Goal: Information Seeking & Learning: Check status

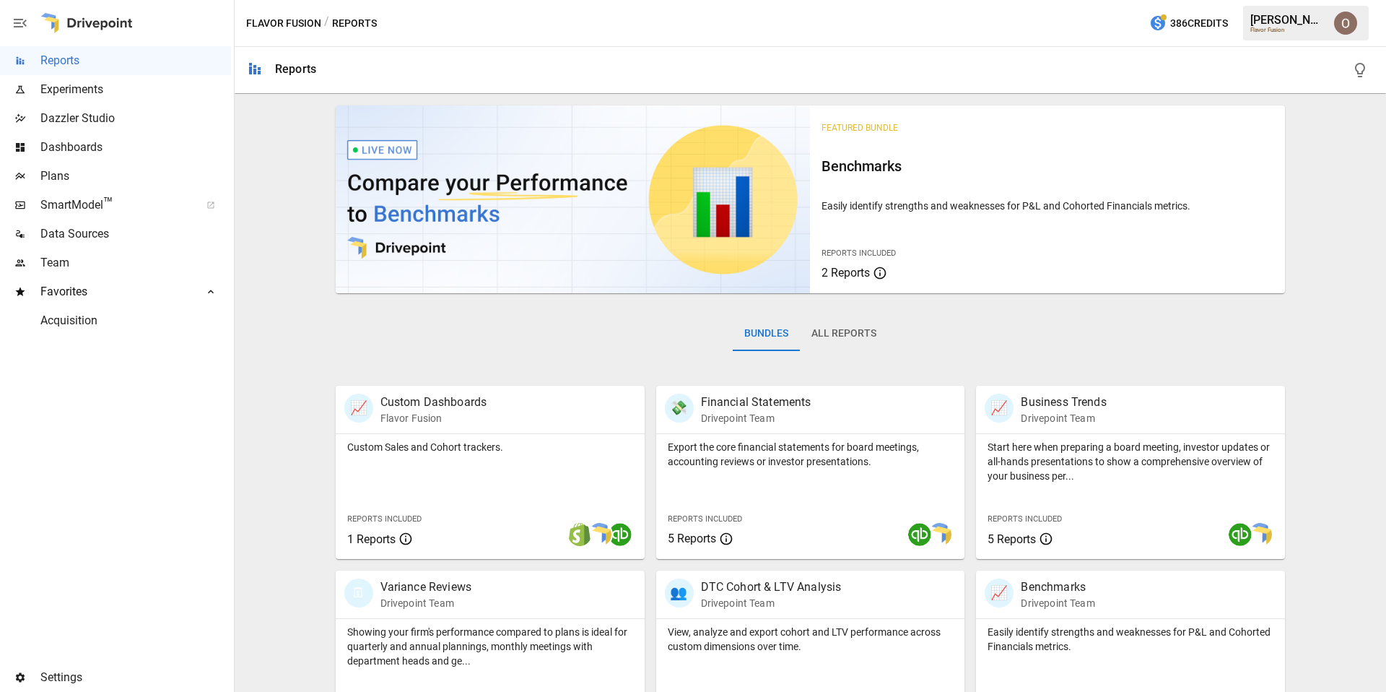
click at [1341, 25] on img "Oleksii Flok" at bounding box center [1345, 23] width 23 height 23
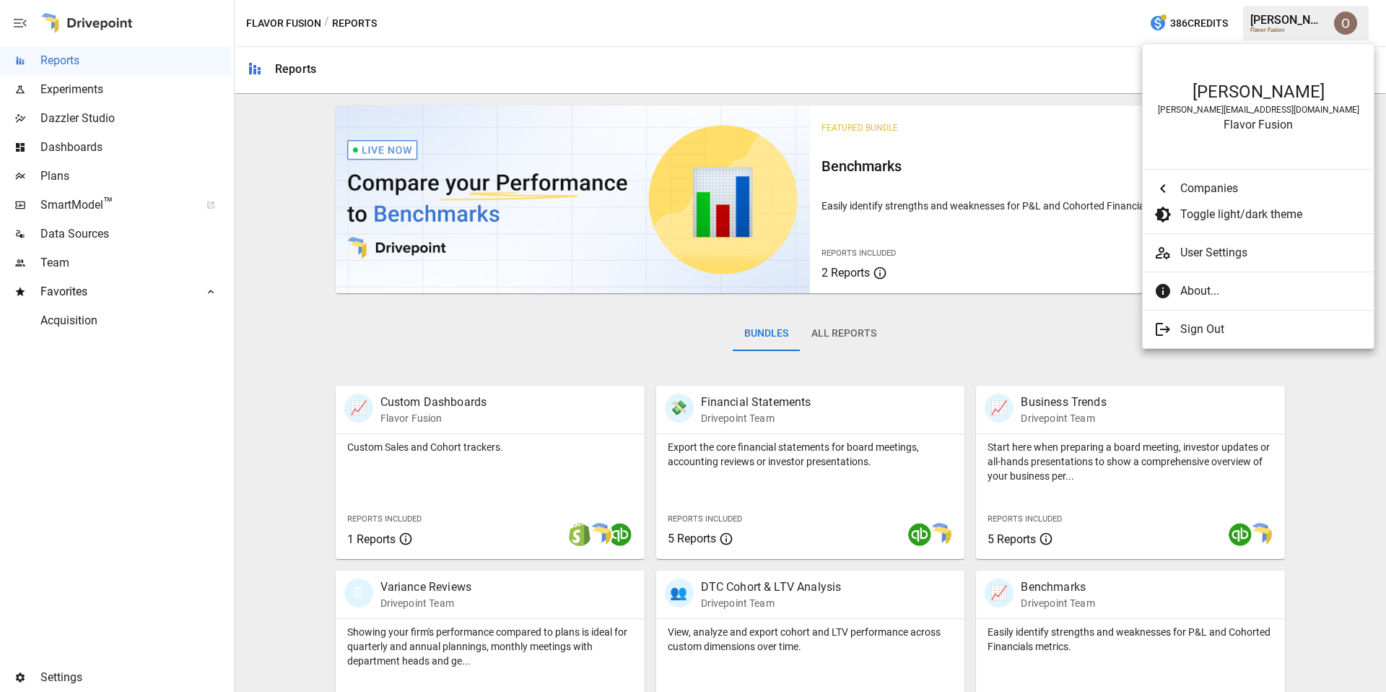
scroll to position [2308, 0]
click at [1207, 287] on span "About..." at bounding box center [1272, 290] width 182 height 17
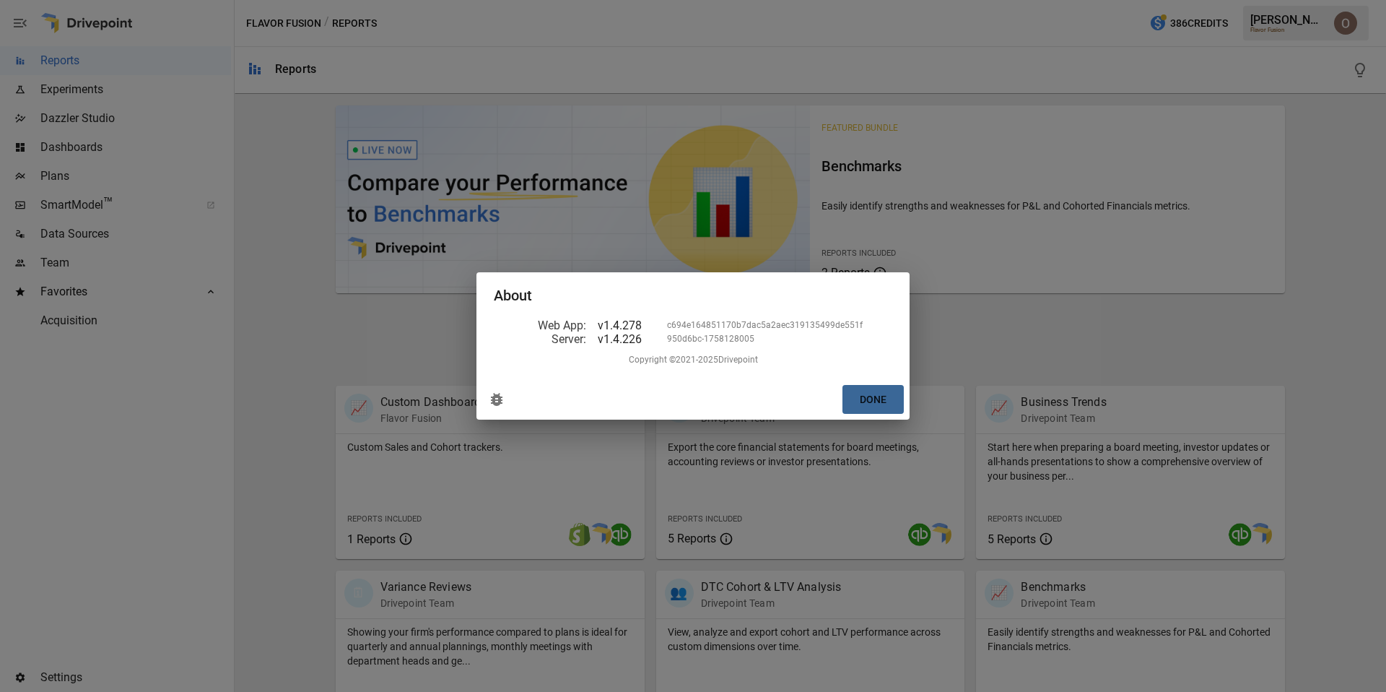
click at [865, 401] on button "Done" at bounding box center [873, 400] width 61 height 30
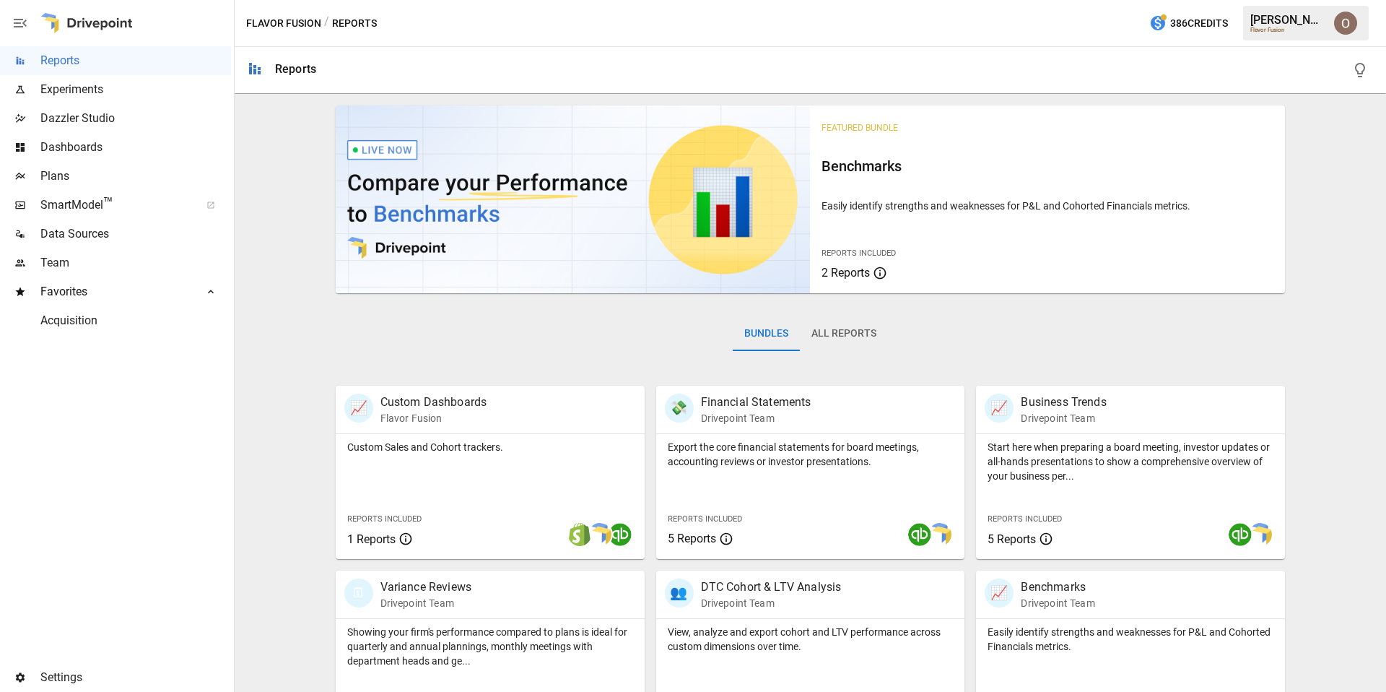
click at [843, 334] on button "All Reports" at bounding box center [844, 333] width 88 height 35
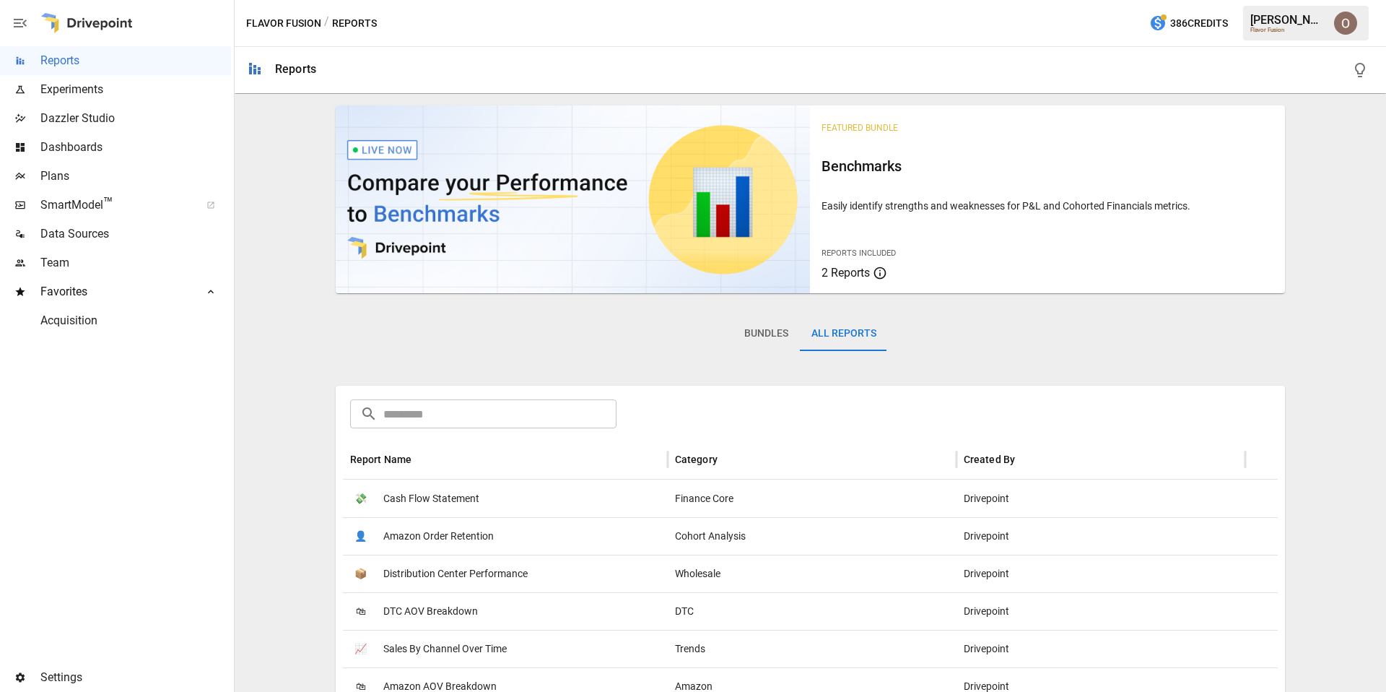
click at [481, 417] on input "text" at bounding box center [500, 413] width 234 height 29
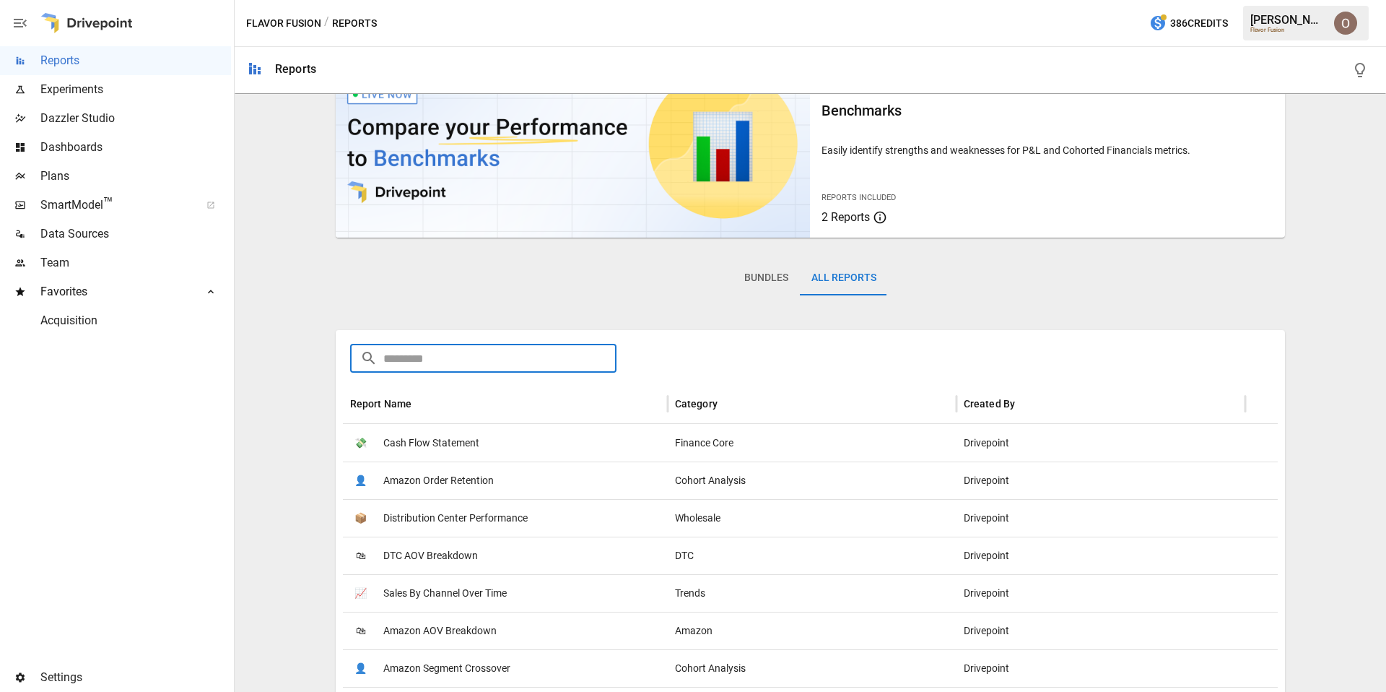
scroll to position [69, 0]
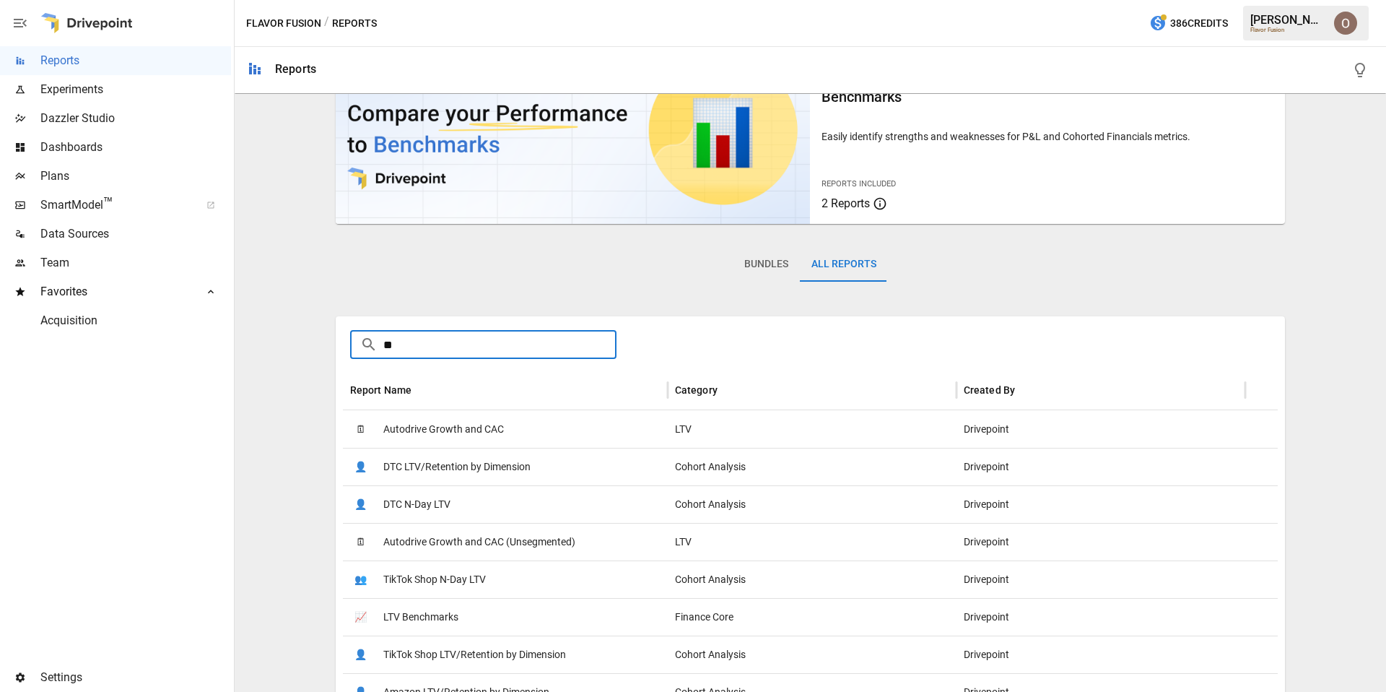
type input "**"
click at [435, 506] on span "DTC N-Day LTV" at bounding box center [416, 504] width 67 height 37
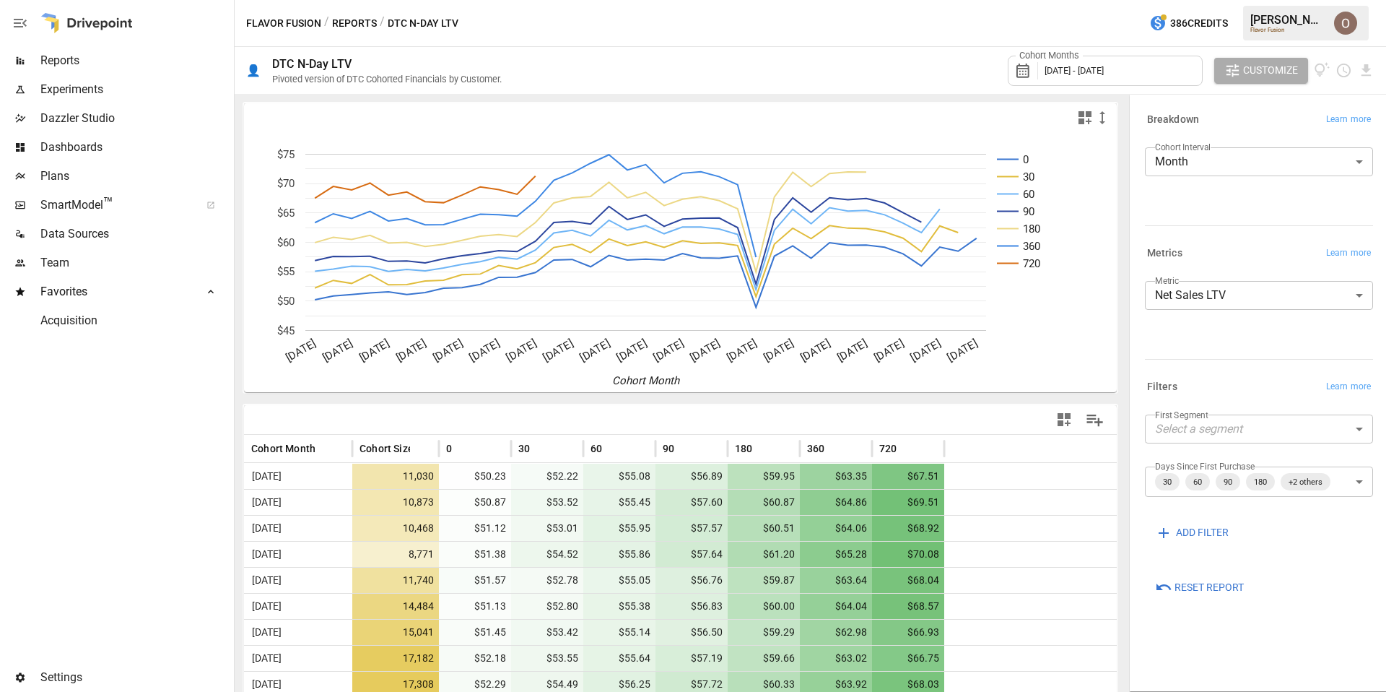
click at [344, 16] on button "Reports" at bounding box center [354, 23] width 45 height 18
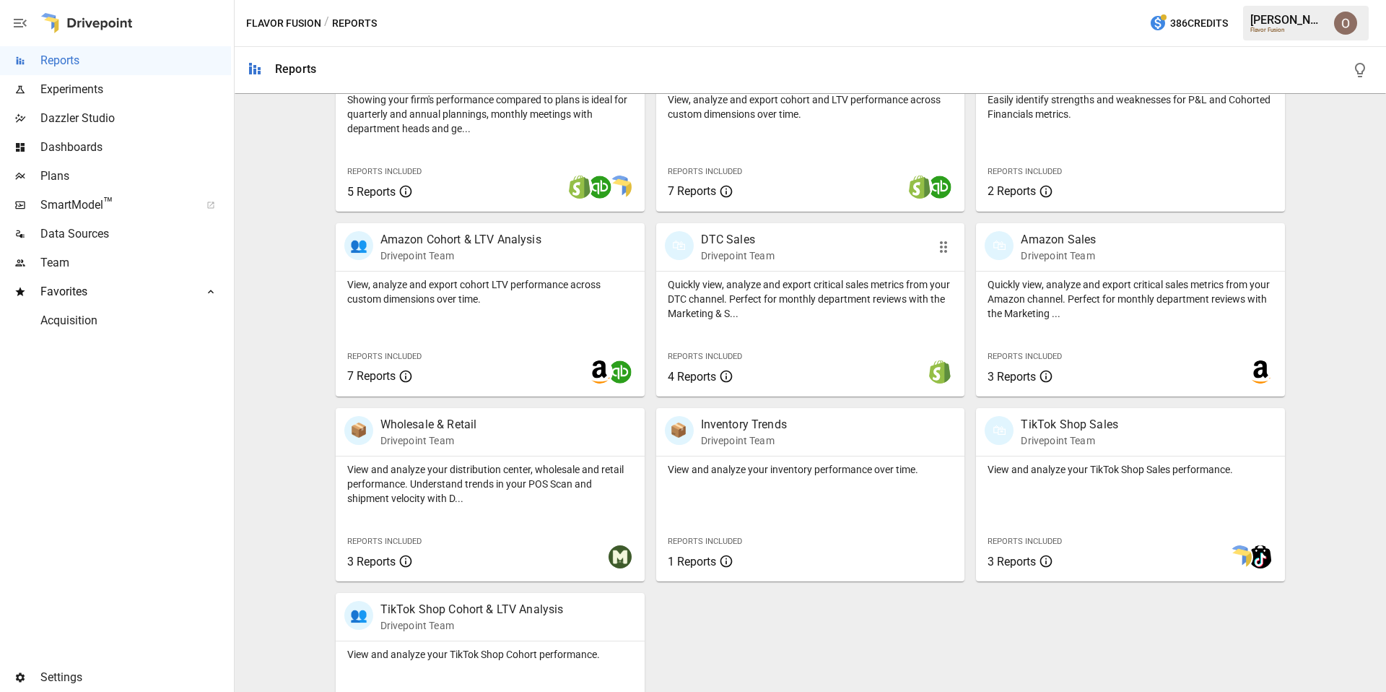
scroll to position [527, 0]
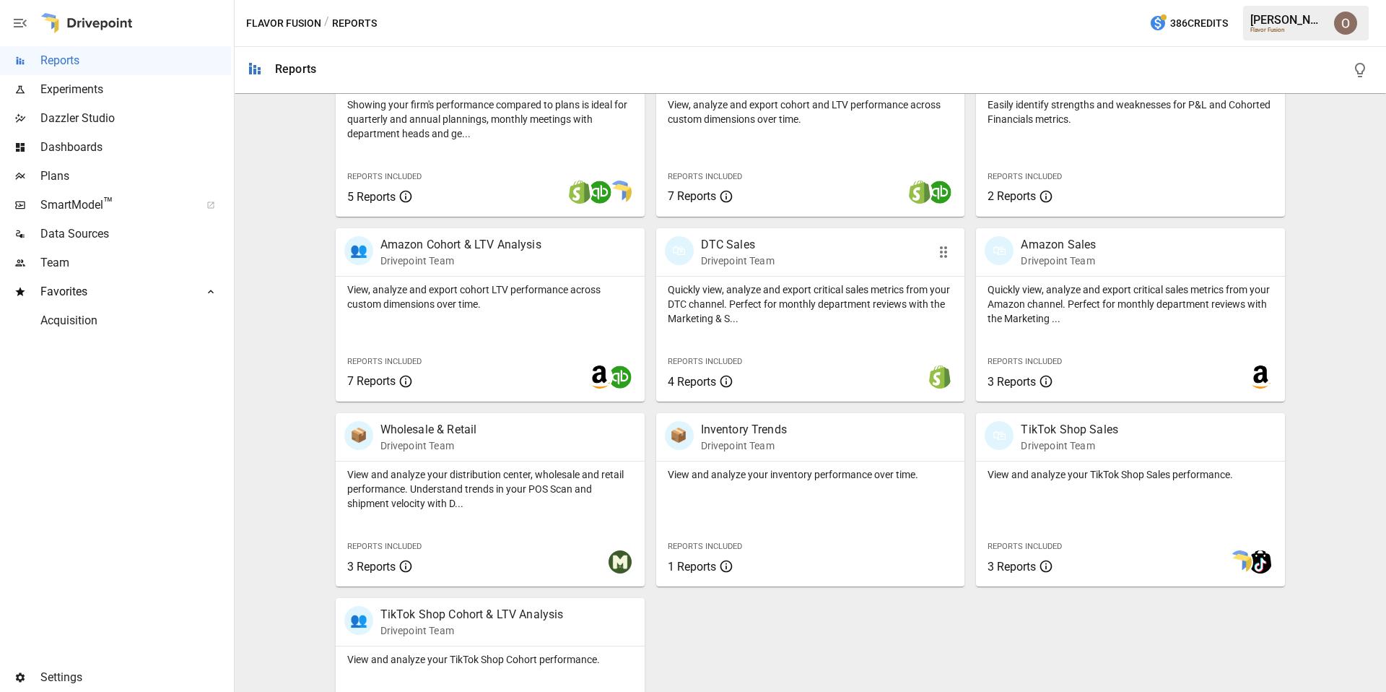
click at [783, 334] on div "Quickly view, analyze and export critical sales metrics from your DTC channel. …" at bounding box center [810, 339] width 309 height 125
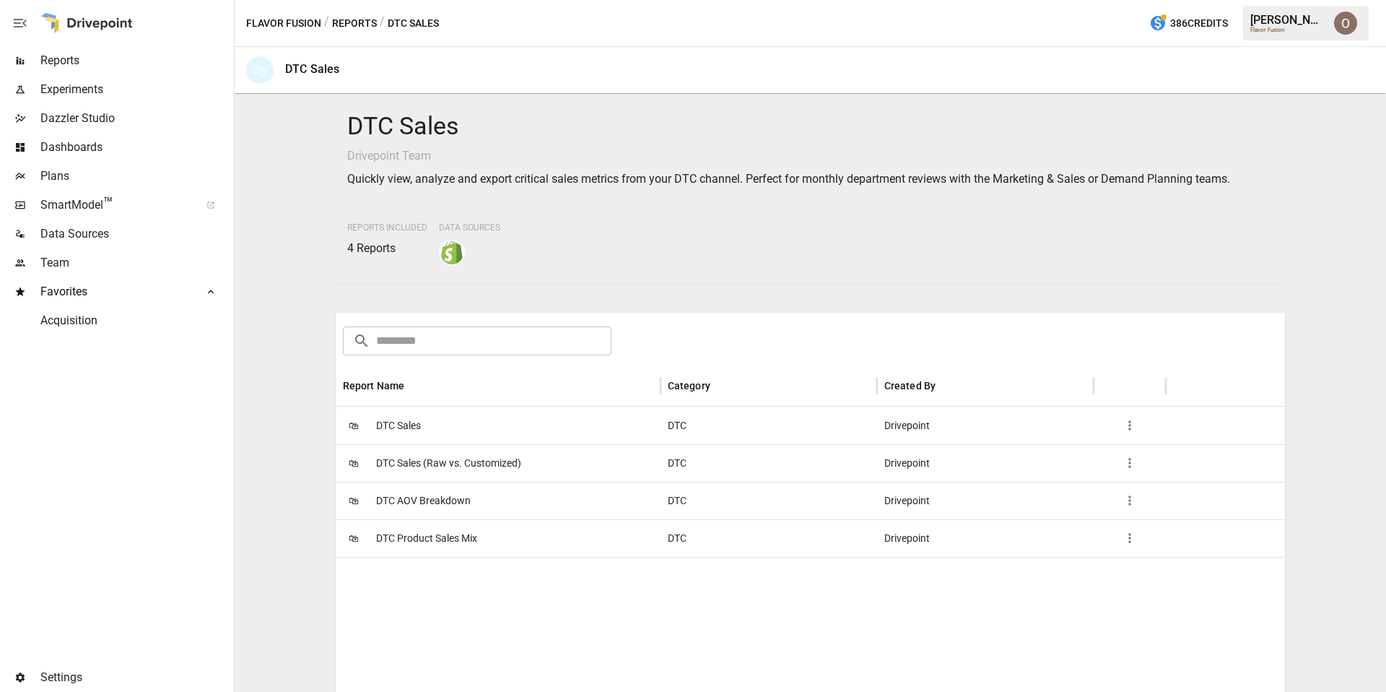
click at [415, 418] on span "DTC Sales" at bounding box center [398, 425] width 45 height 37
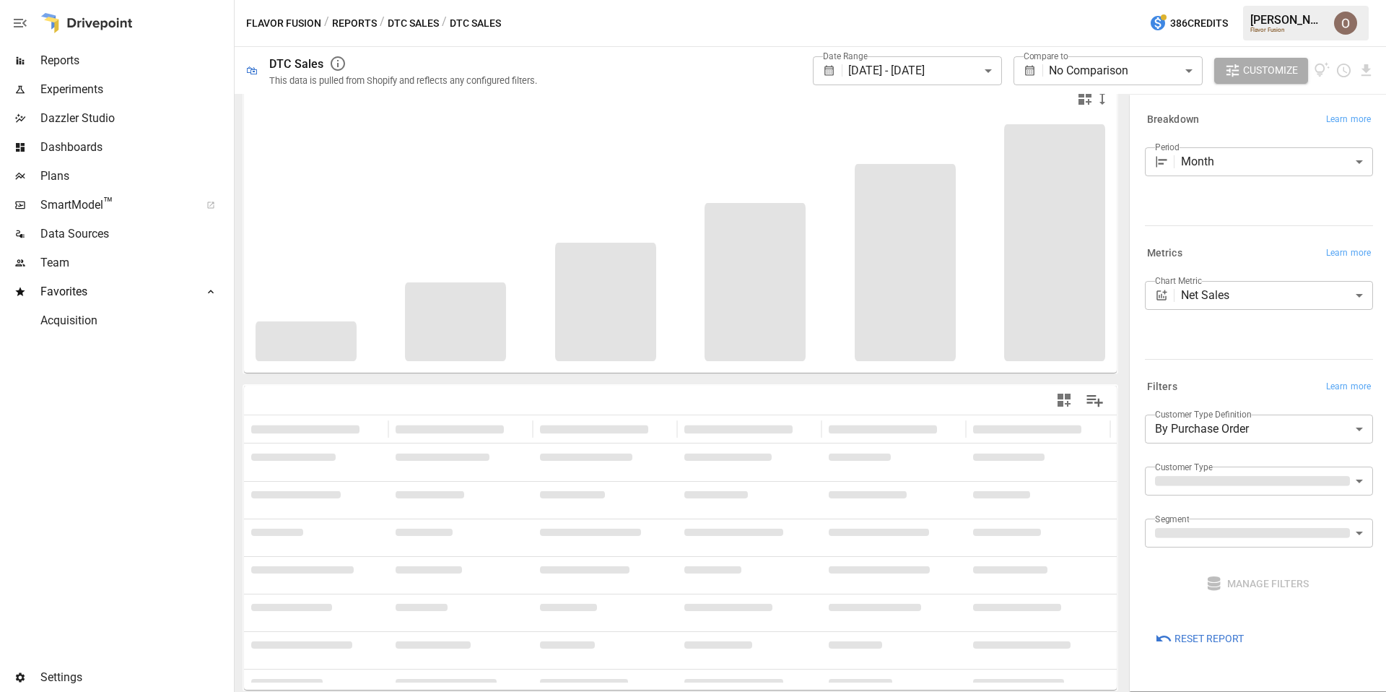
scroll to position [19, 0]
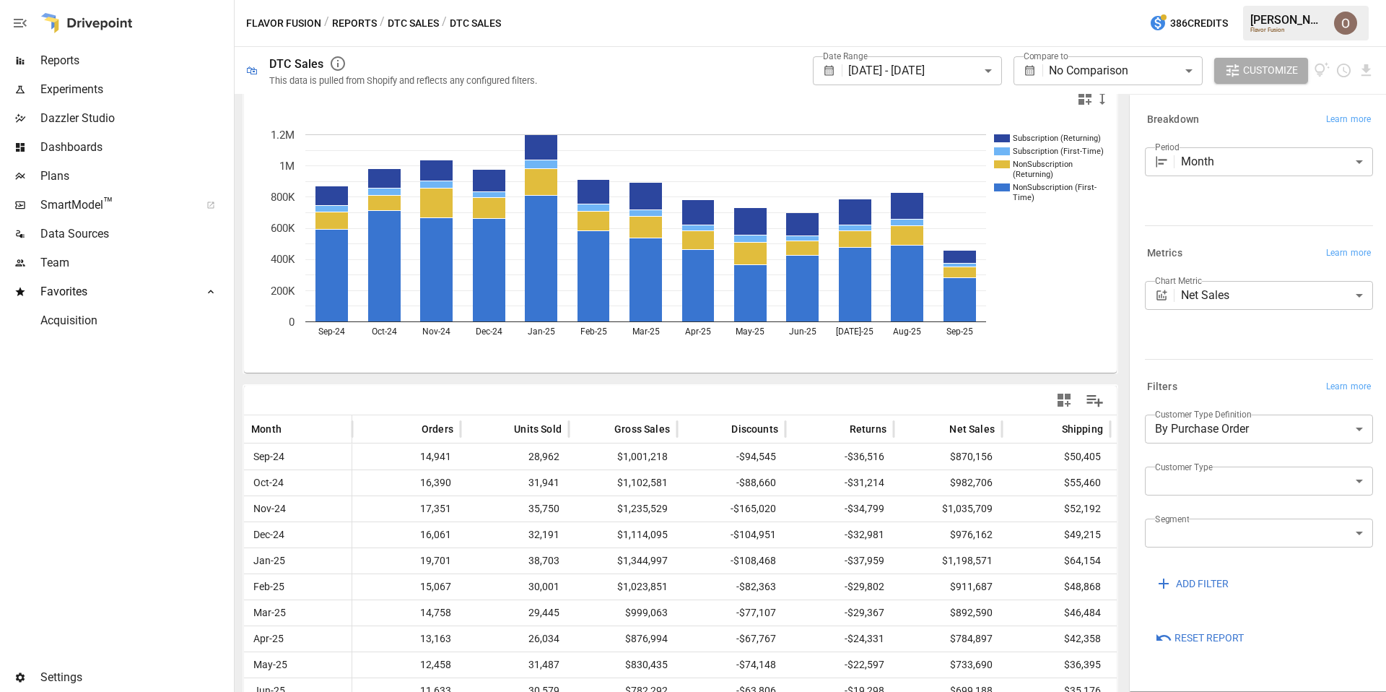
click at [1113, 0] on body "**********" at bounding box center [693, 0] width 1386 height 0
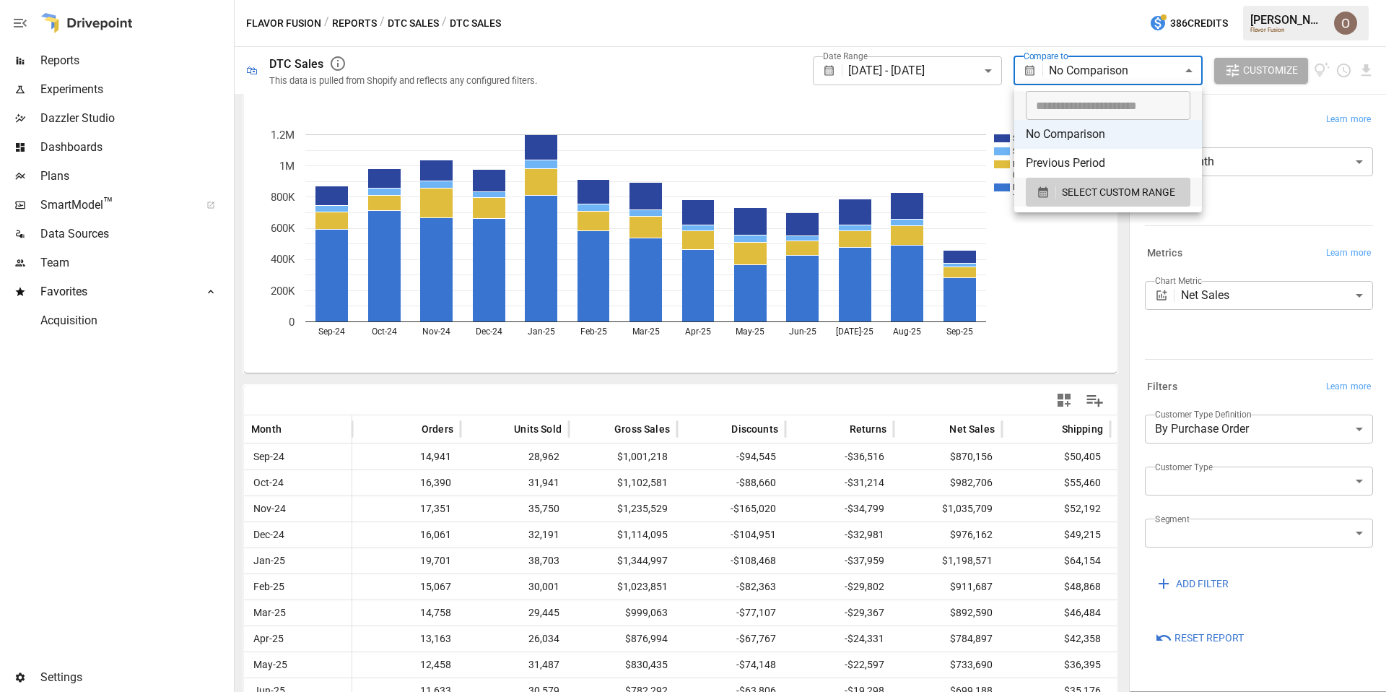
click at [1089, 160] on li "Previous Period" at bounding box center [1109, 163] width 188 height 29
type input "**********"
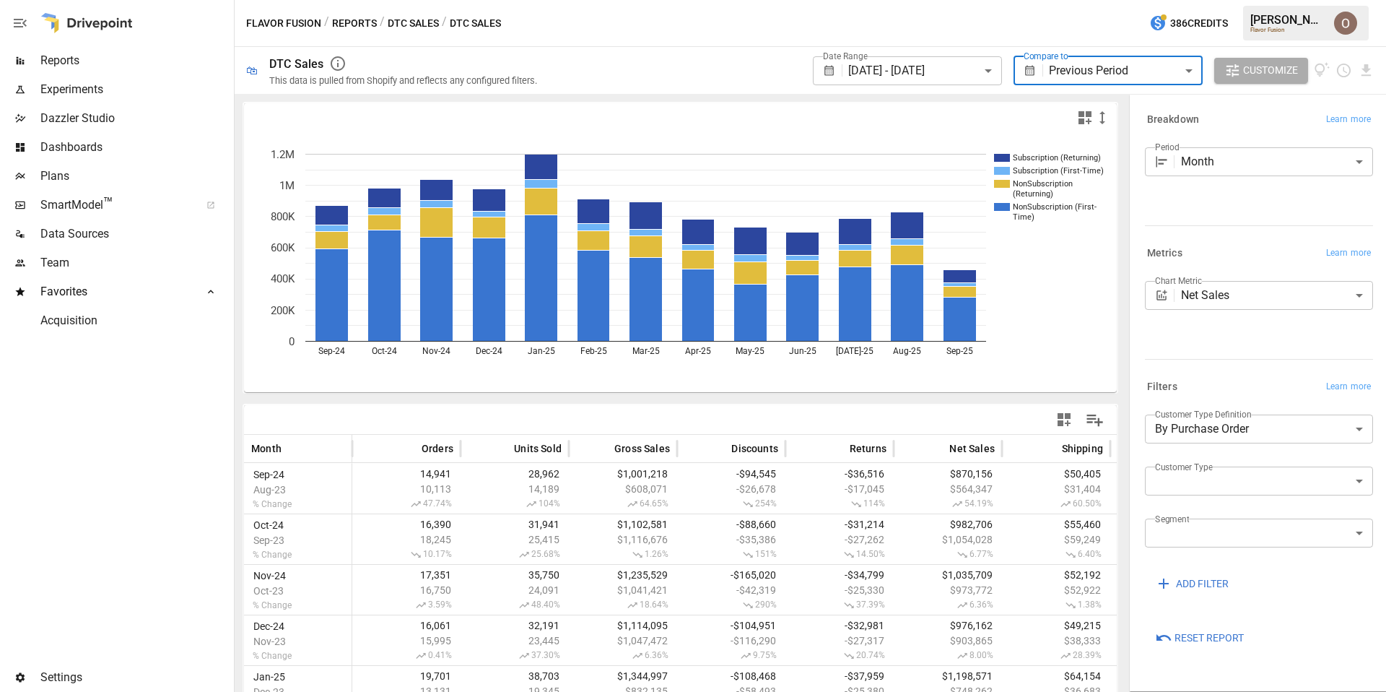
click at [66, 52] on span "Reports" at bounding box center [135, 60] width 191 height 17
